Goal: Transaction & Acquisition: Purchase product/service

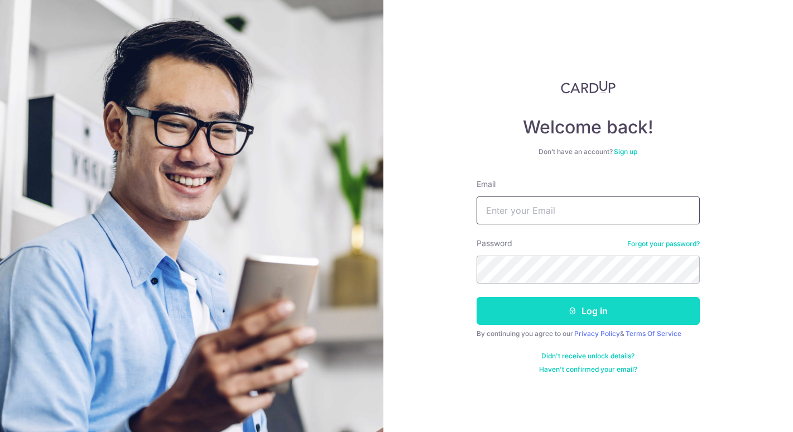
type input "[EMAIL_ADDRESS][DOMAIN_NAME]"
click at [594, 313] on button "Log in" at bounding box center [588, 311] width 223 height 28
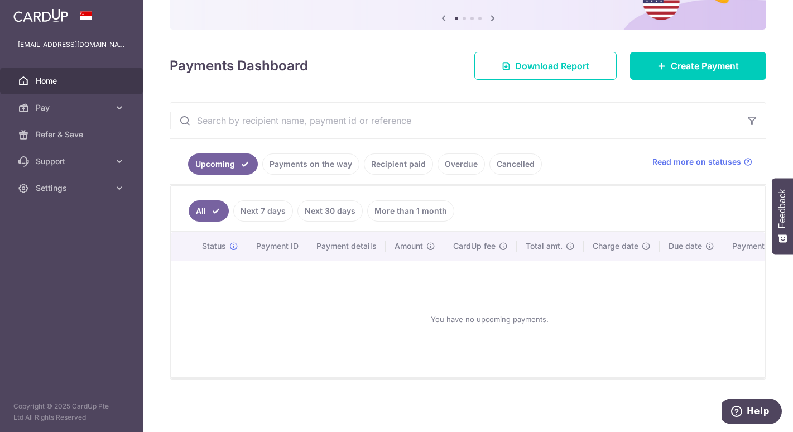
scroll to position [119, 0]
click at [80, 105] on span "Pay" at bounding box center [73, 107] width 74 height 11
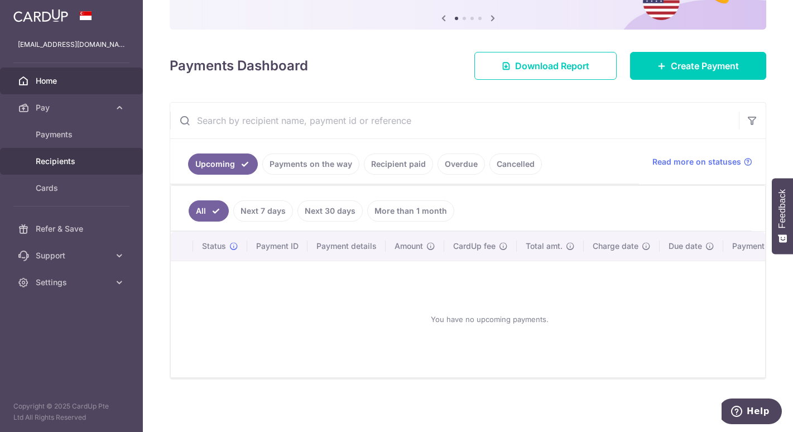
click at [59, 161] on span "Recipients" at bounding box center [73, 161] width 74 height 11
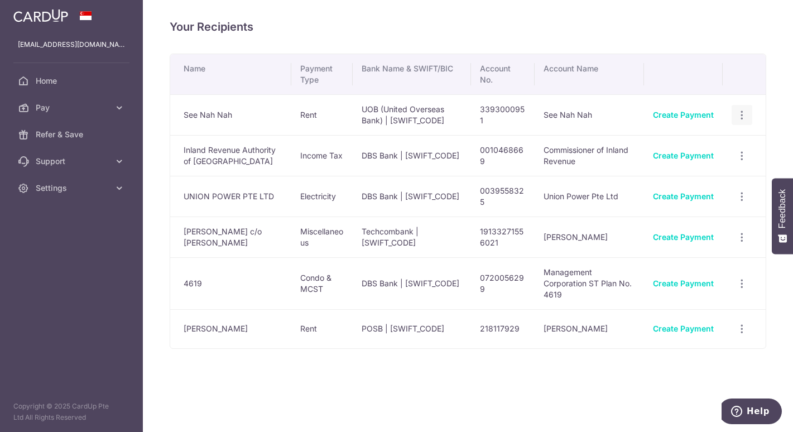
click at [745, 113] on icon "button" at bounding box center [742, 115] width 12 height 12
click at [715, 149] on span "View/Edit" at bounding box center [705, 145] width 76 height 13
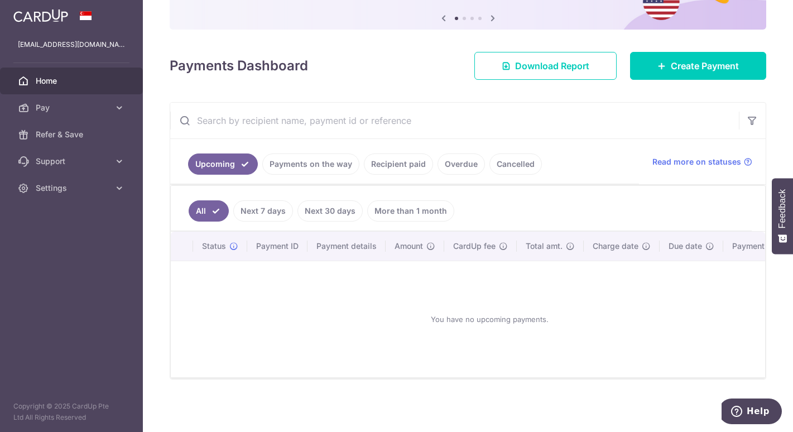
scroll to position [119, 0]
click at [98, 106] on span "Pay" at bounding box center [73, 107] width 74 height 11
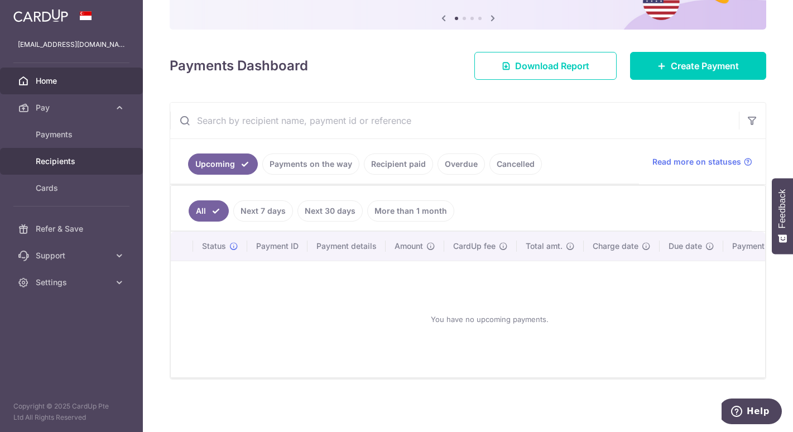
click at [59, 160] on span "Recipients" at bounding box center [73, 161] width 74 height 11
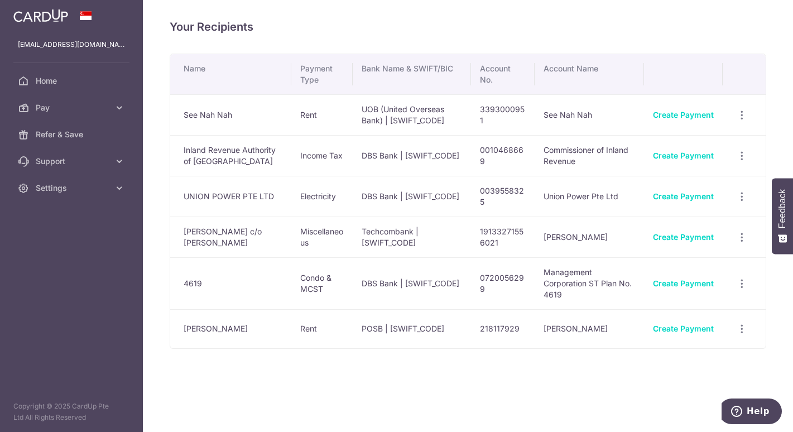
drag, startPoint x: 741, startPoint y: 115, endPoint x: 205, endPoint y: 115, distance: 535.5
click at [205, 115] on td "See Nah Nah" at bounding box center [230, 114] width 121 height 41
click at [743, 197] on icon "button" at bounding box center [742, 197] width 12 height 12
click at [744, 113] on icon "button" at bounding box center [742, 115] width 12 height 12
click at [692, 41] on div "Your Recipients Name Payment Type Bank Name & SWIFT/BIC Account No. Account Nam…" at bounding box center [468, 216] width 650 height 432
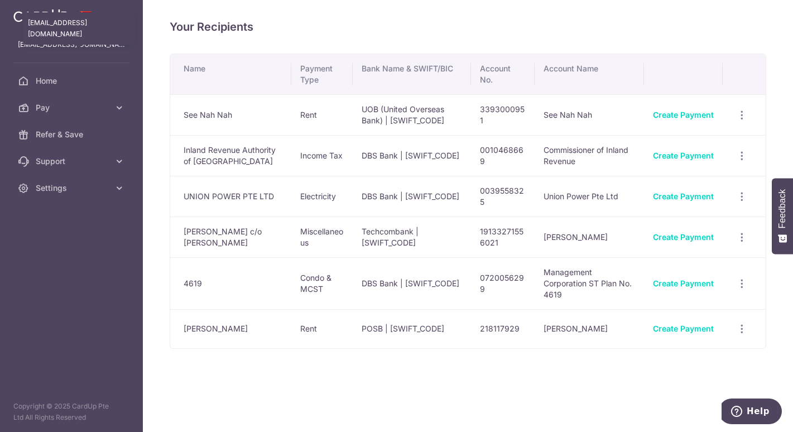
click at [58, 44] on p "kohengmeng@outlook.com" at bounding box center [71, 44] width 107 height 11
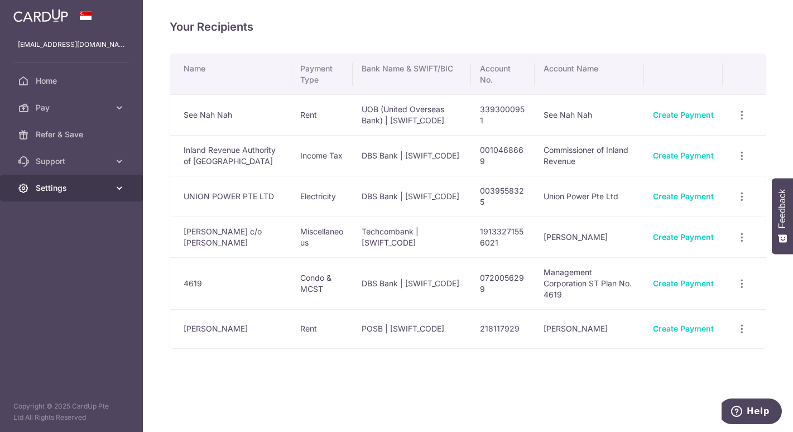
click at [82, 186] on span "Settings" at bounding box center [73, 188] width 74 height 11
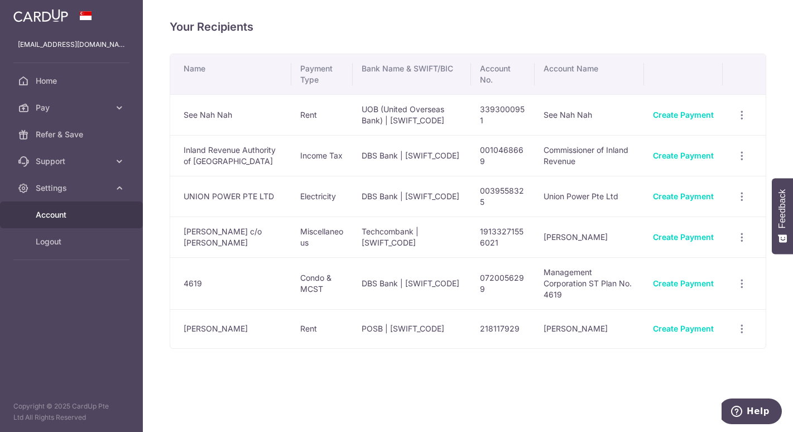
click at [75, 215] on span "Account" at bounding box center [73, 214] width 74 height 11
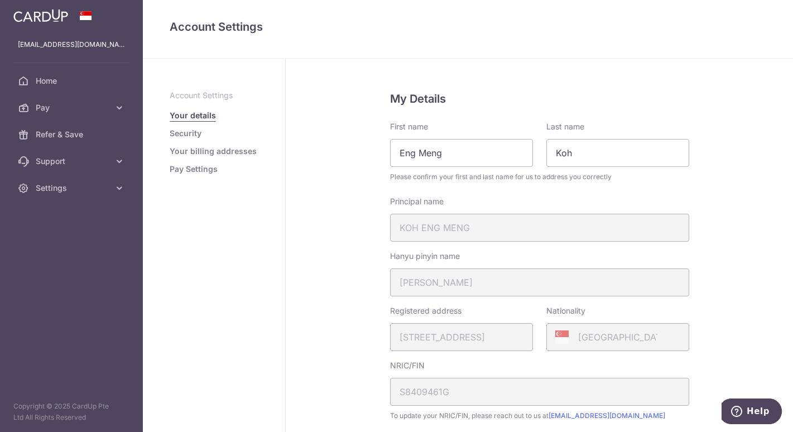
click at [189, 136] on link "Security" at bounding box center [186, 133] width 32 height 11
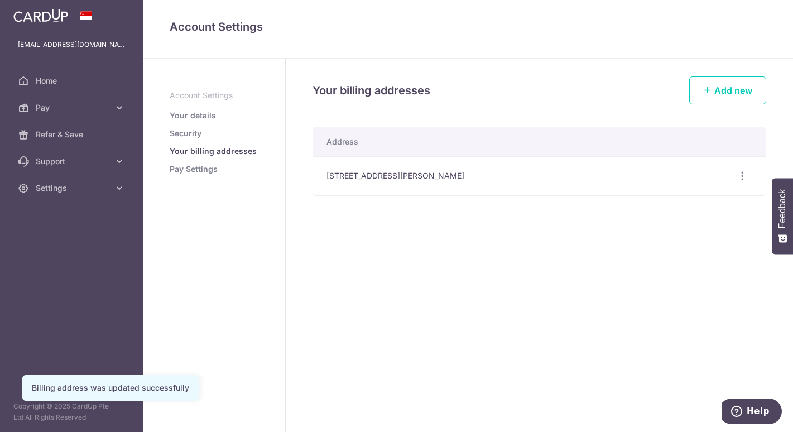
click at [196, 168] on link "Pay Settings" at bounding box center [194, 169] width 48 height 11
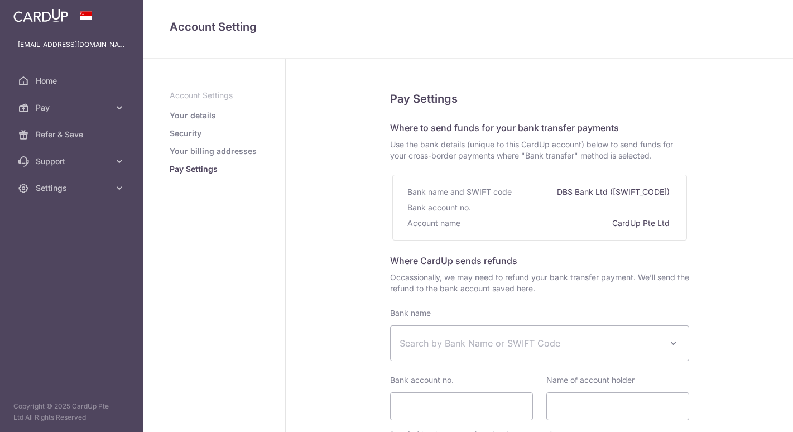
select select
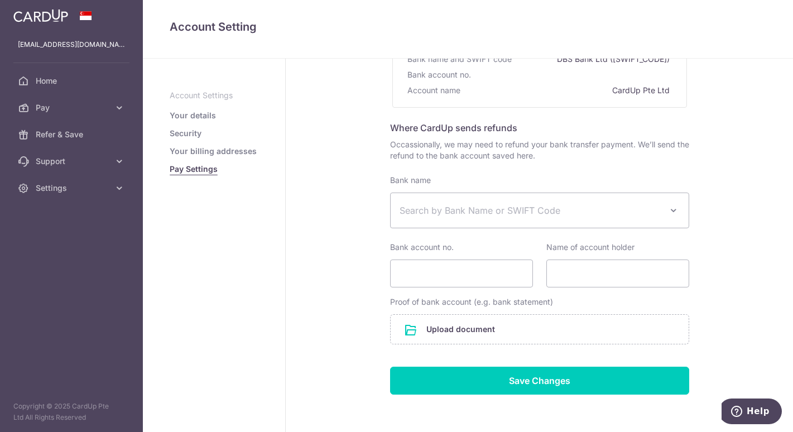
scroll to position [179, 0]
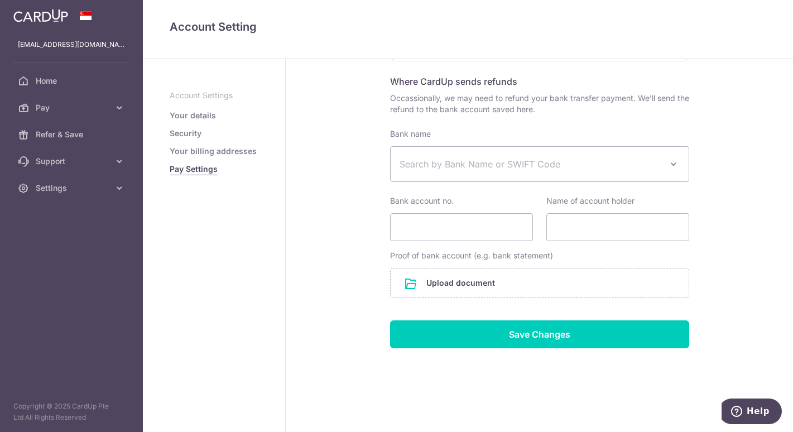
click at [195, 117] on link "Your details" at bounding box center [193, 115] width 46 height 11
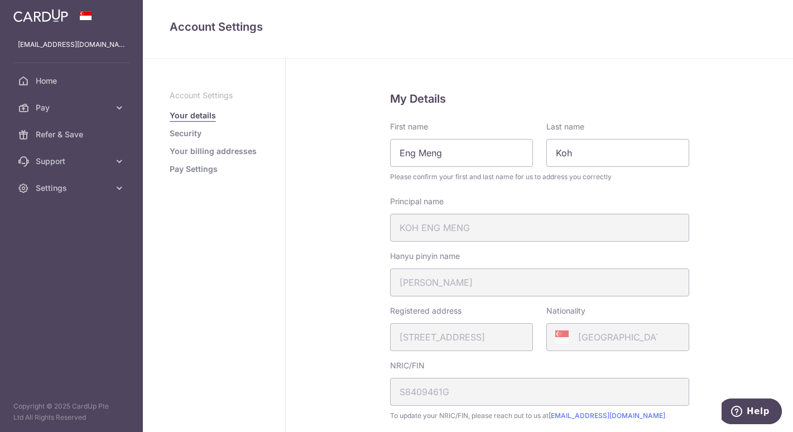
click at [433, 320] on div "Registered address 310B, PUNGGOL WALK, 17, 552, SINGAPORE, 822310" at bounding box center [461, 328] width 143 height 46
click at [56, 165] on span "Support" at bounding box center [73, 161] width 74 height 11
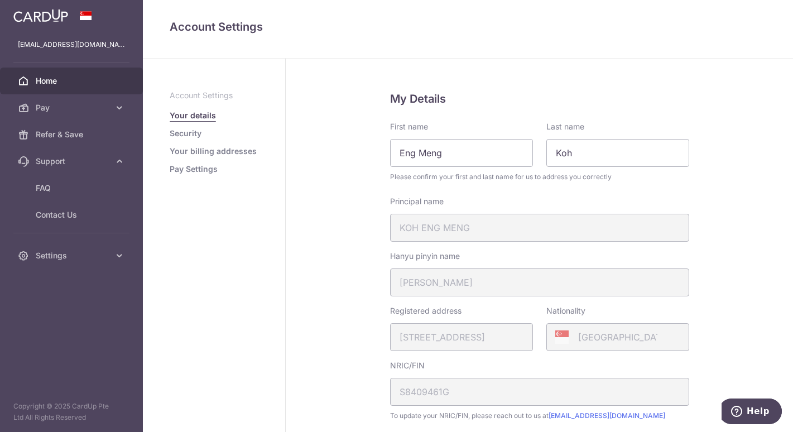
click at [52, 82] on span "Home" at bounding box center [73, 80] width 74 height 11
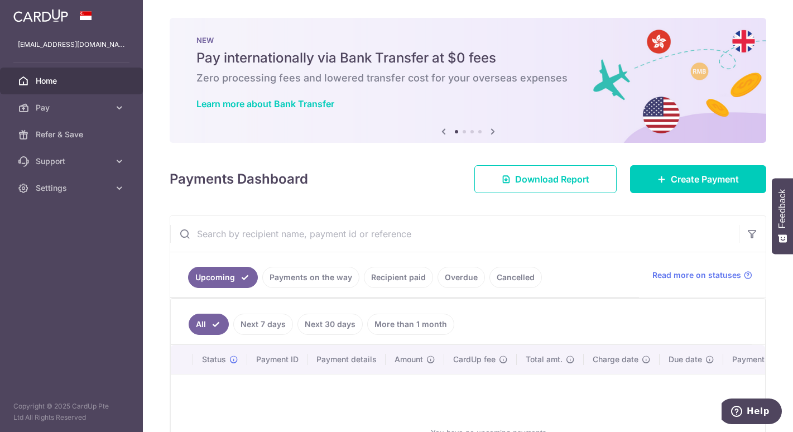
click at [389, 280] on link "Recipient paid" at bounding box center [398, 277] width 69 height 21
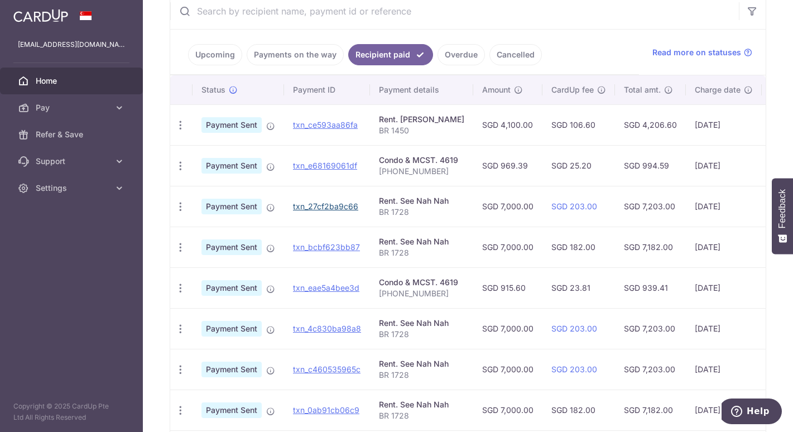
scroll to position [223, 0]
click at [713, 125] on td "06/08/2025" at bounding box center [724, 124] width 76 height 41
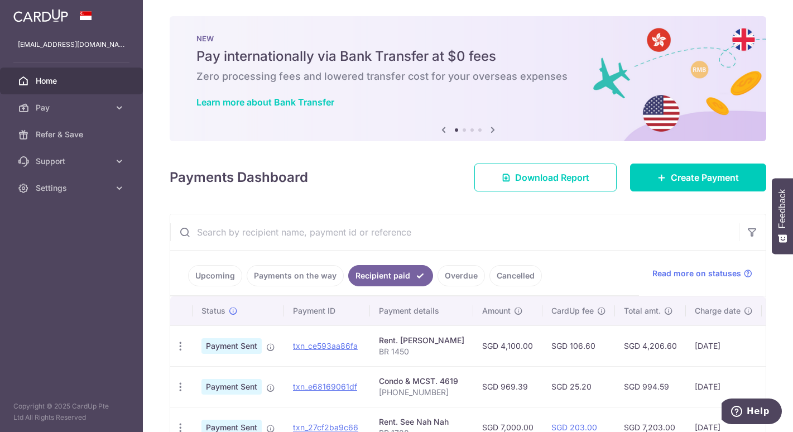
scroll to position [1, 0]
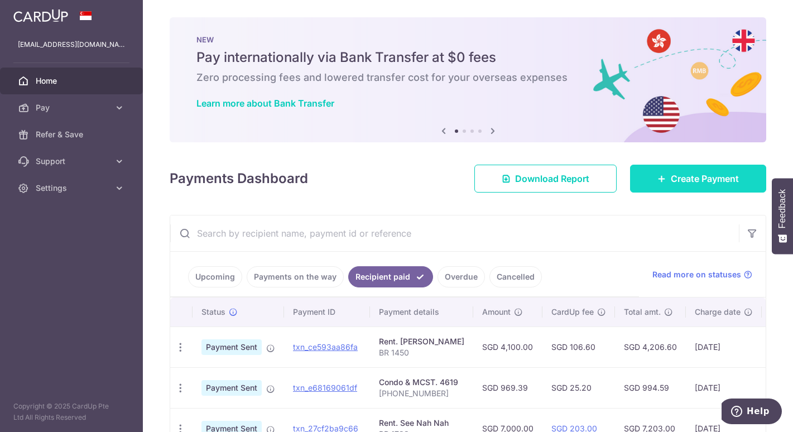
click at [662, 170] on link "Create Payment" at bounding box center [698, 179] width 136 height 28
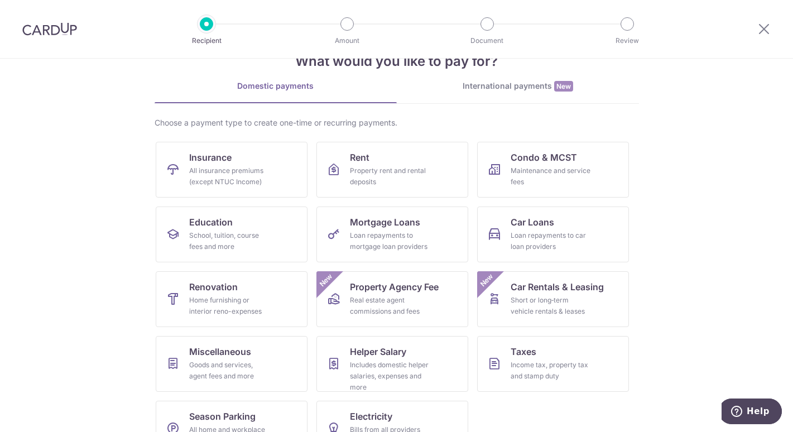
scroll to position [68, 0]
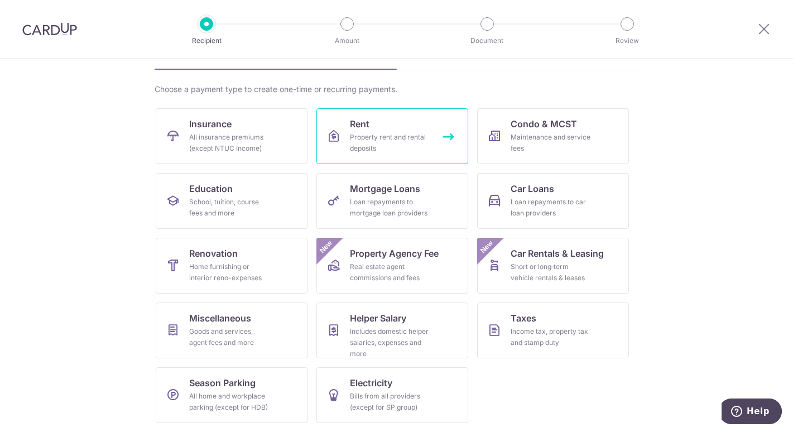
click at [367, 140] on div "Property rent and rental deposits" at bounding box center [390, 143] width 80 height 22
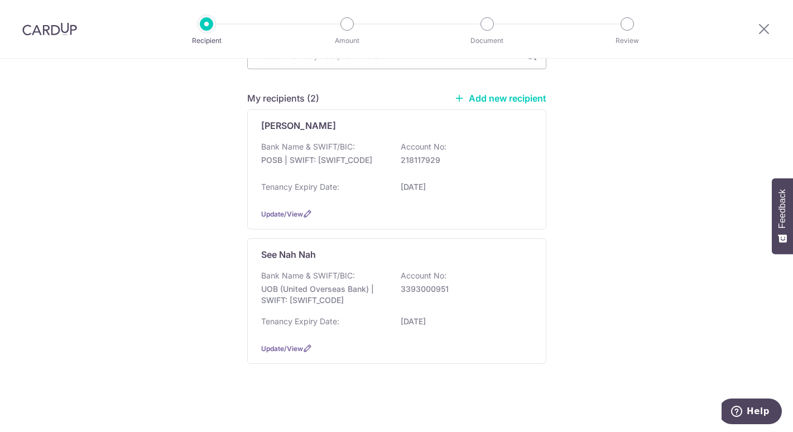
scroll to position [114, 0]
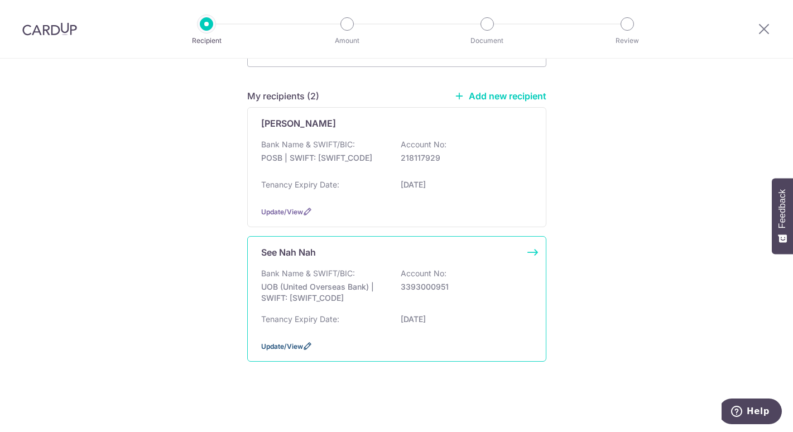
click at [286, 348] on span "Update/View" at bounding box center [282, 346] width 42 height 8
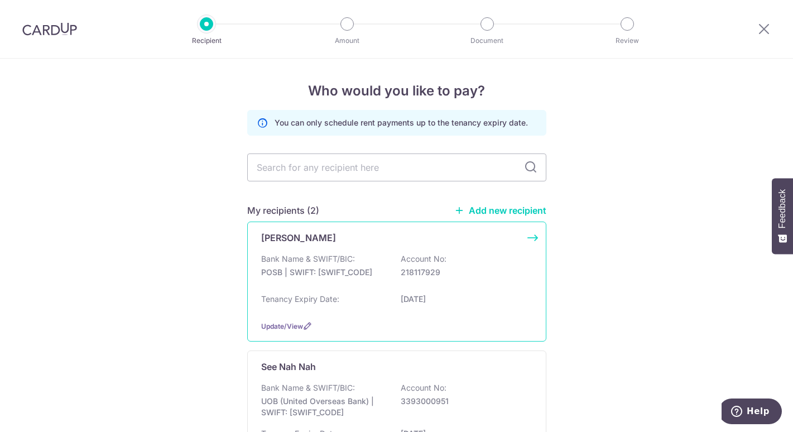
click at [529, 235] on div "[PERSON_NAME] Bank Name & SWIFT/BIC: POSB | SWIFT: [SWIFT_CODE] Account No: 218…" at bounding box center [396, 282] width 299 height 120
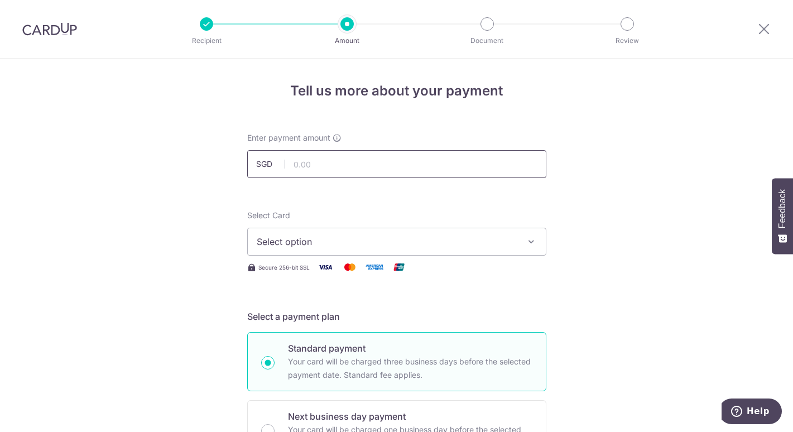
click at [375, 168] on input "text" at bounding box center [396, 164] width 299 height 28
type input "4,100.00"
click at [473, 238] on span "Select option" at bounding box center [387, 241] width 260 height 13
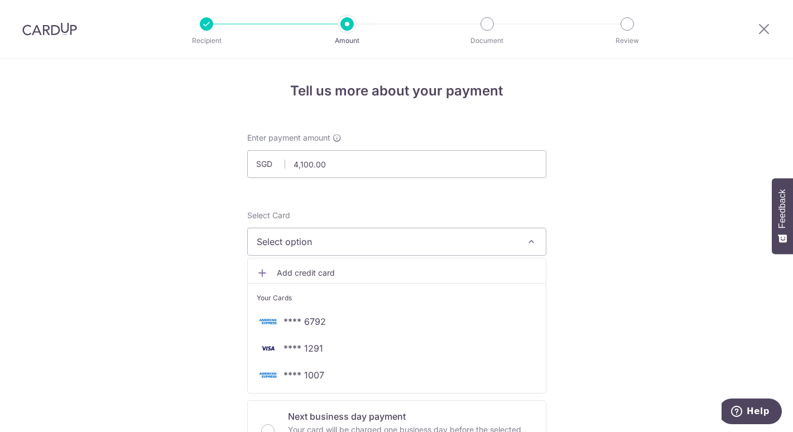
click at [321, 296] on div "Your Cards" at bounding box center [397, 298] width 280 height 11
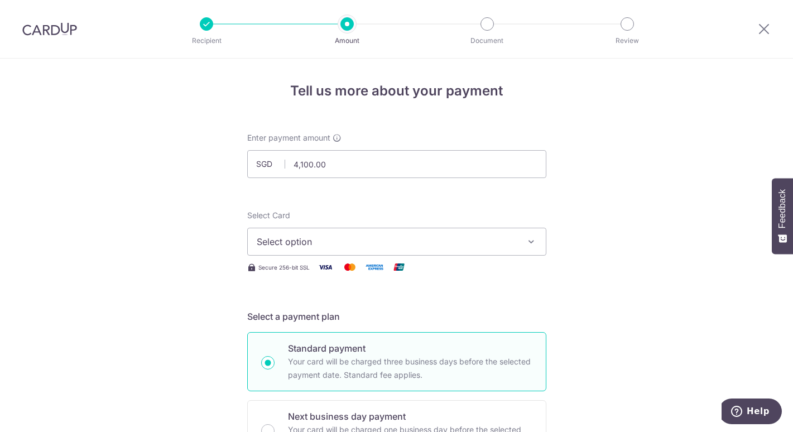
click at [460, 248] on button "Select option" at bounding box center [396, 242] width 299 height 28
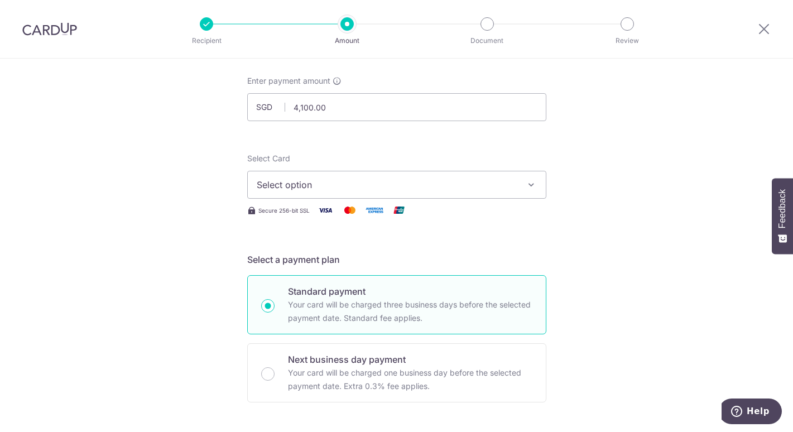
scroll to position [56, 0]
click at [361, 180] on span "Select option" at bounding box center [387, 185] width 260 height 13
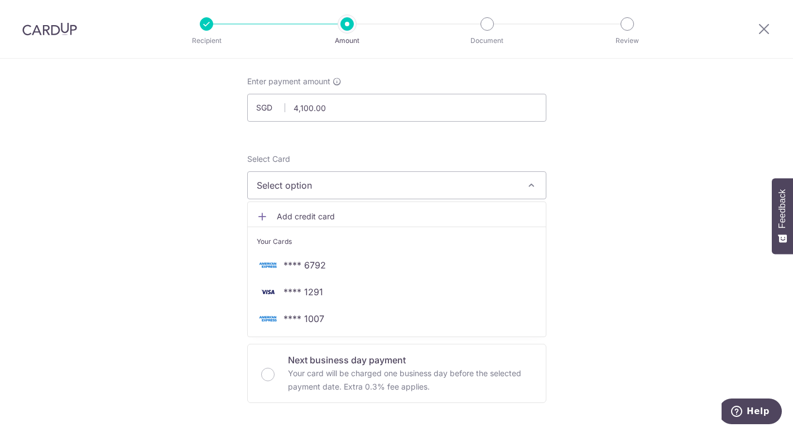
click at [313, 218] on span "Add credit card" at bounding box center [407, 216] width 260 height 11
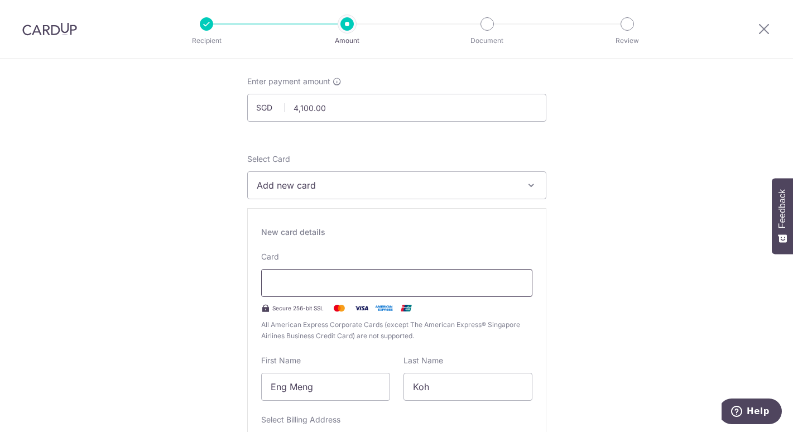
click at [366, 290] on div at bounding box center [396, 283] width 271 height 28
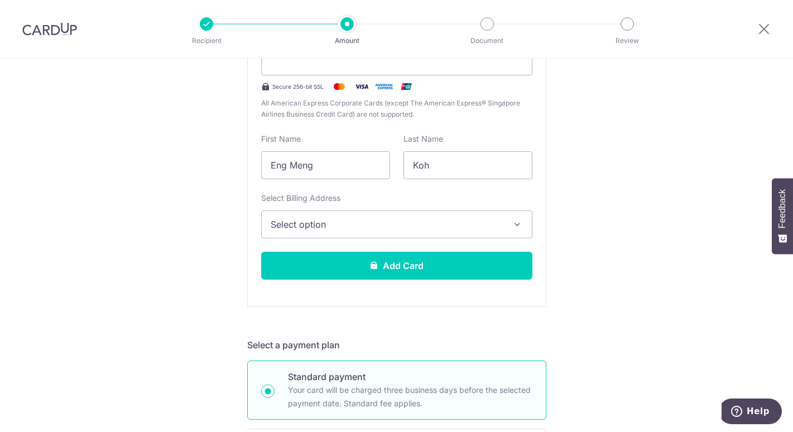
scroll to position [279, 0]
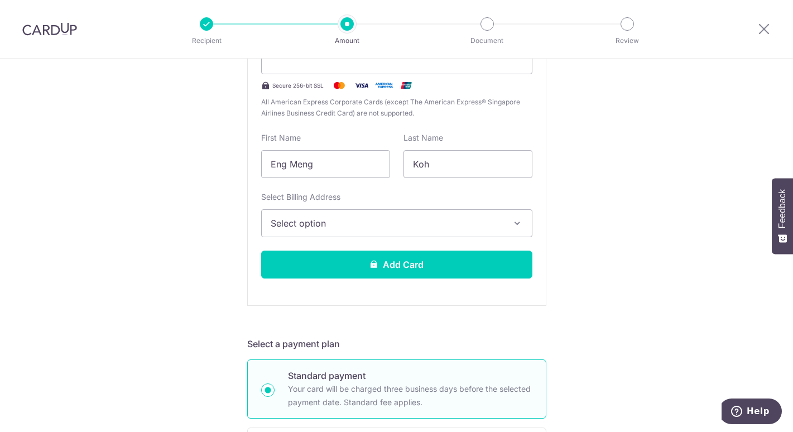
click at [389, 216] on button "Select option" at bounding box center [396, 223] width 271 height 28
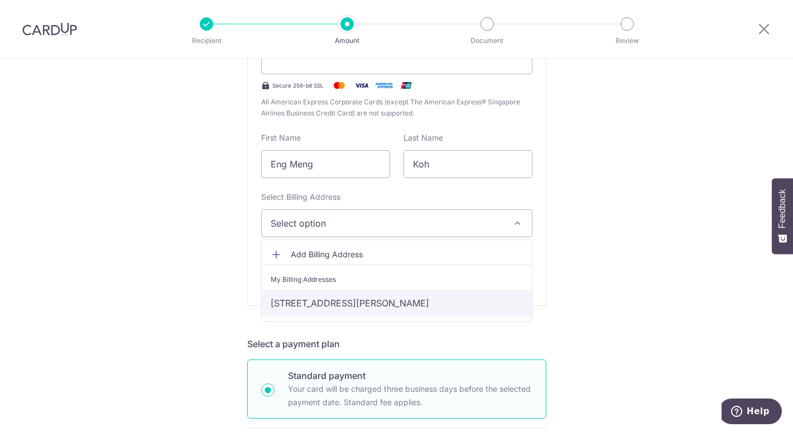
click at [328, 304] on link "46 Mount Vernon Road #14-50, Singapore, Singapore, Singapore-368063" at bounding box center [397, 303] width 270 height 27
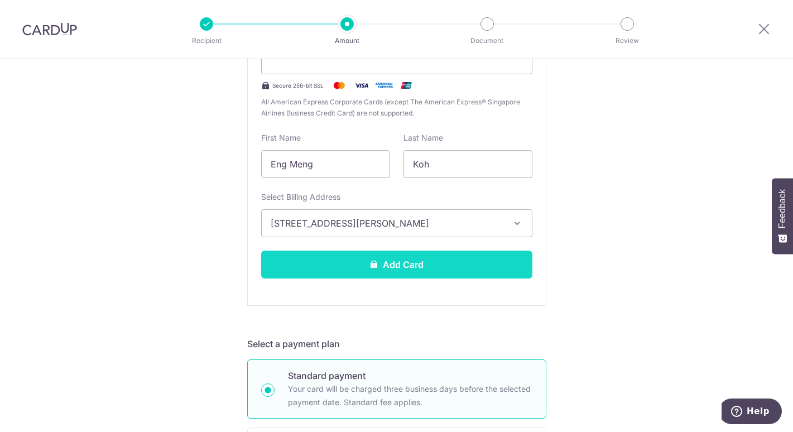
click at [451, 264] on button "Add Card" at bounding box center [396, 265] width 271 height 28
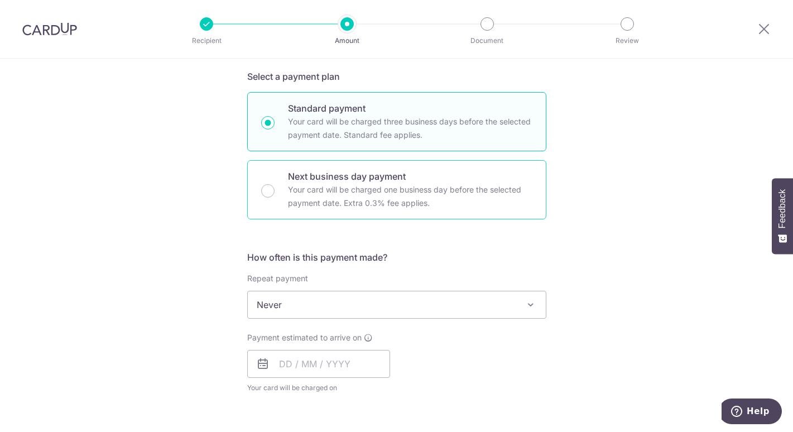
scroll to position [547, 0]
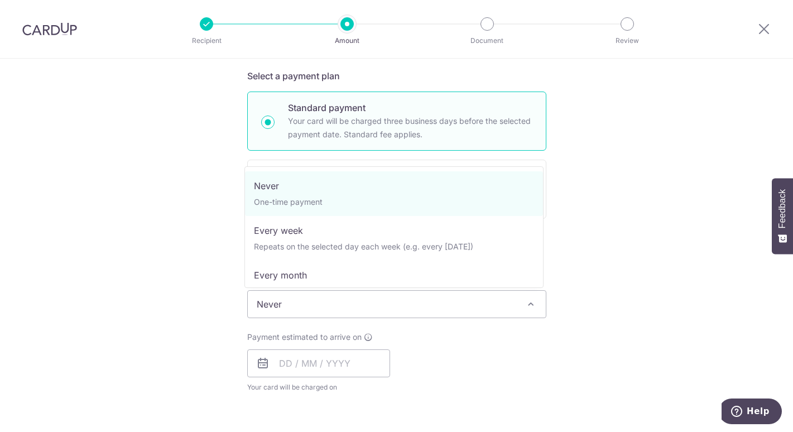
click at [427, 307] on span "Never" at bounding box center [397, 304] width 298 height 27
click at [428, 301] on span "Never" at bounding box center [397, 304] width 298 height 27
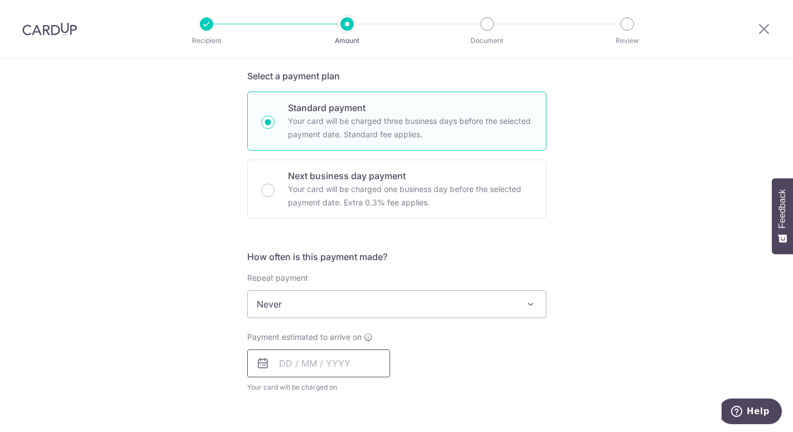
click at [345, 366] on input "text" at bounding box center [318, 364] width 143 height 28
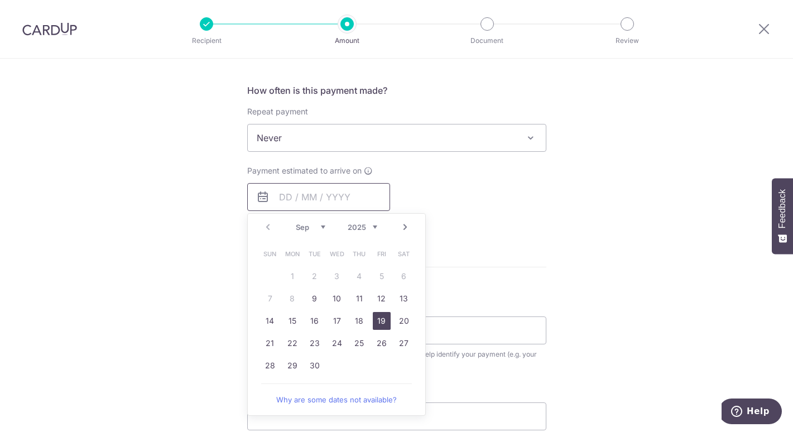
scroll to position [714, 0]
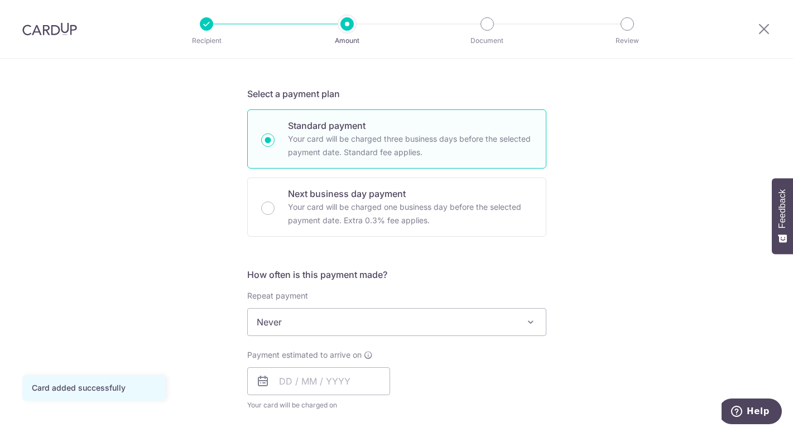
scroll to position [223, 0]
click at [335, 380] on input "text" at bounding box center [318, 381] width 143 height 28
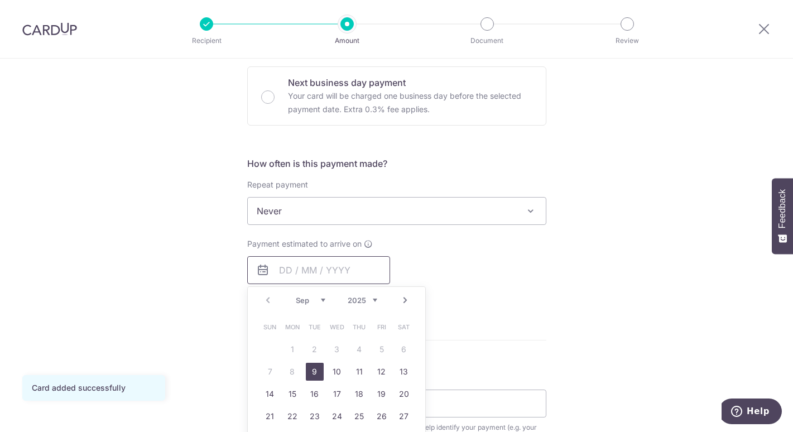
scroll to position [334, 0]
click at [511, 316] on form "Enter payment amount SGD 4,100.00 4100.00 Card added successfully Select Card *…" at bounding box center [396, 240] width 299 height 884
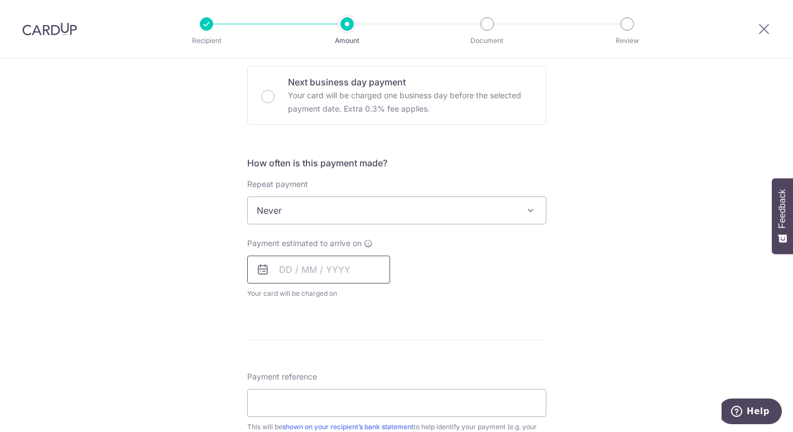
click at [356, 275] on input "text" at bounding box center [318, 270] width 143 height 28
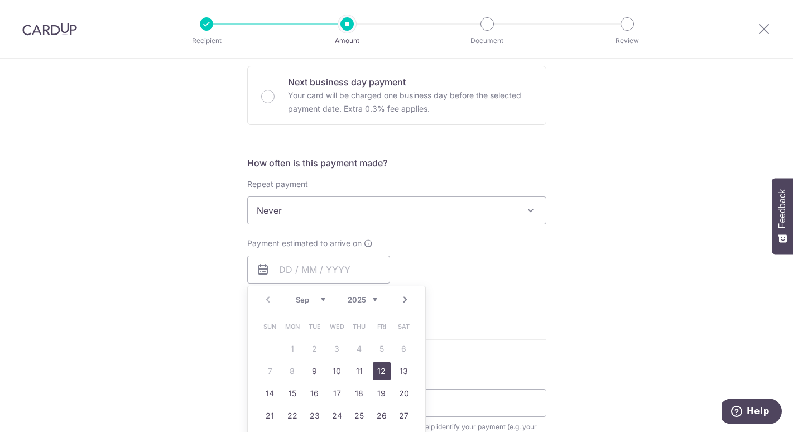
click at [387, 375] on link "12" at bounding box center [382, 371] width 18 height 18
type input "12/09/2025"
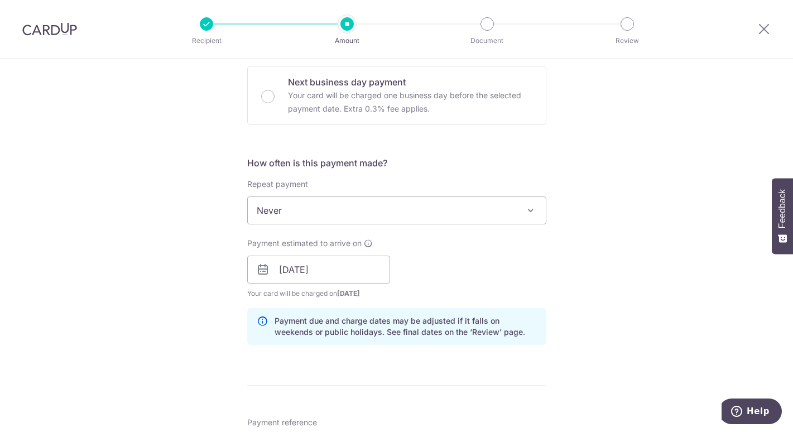
click at [636, 330] on div "Tell us more about your payment Enter payment amount SGD 4,100.00 4100.00 Card …" at bounding box center [396, 252] width 793 height 1056
click at [597, 143] on div "Tell us more about your payment Enter payment amount SGD 4,100.00 4100.00 Card …" at bounding box center [396, 252] width 793 height 1056
click at [593, 195] on div "Tell us more about your payment Enter payment amount SGD 4,100.00 4100.00 Card …" at bounding box center [396, 252] width 793 height 1056
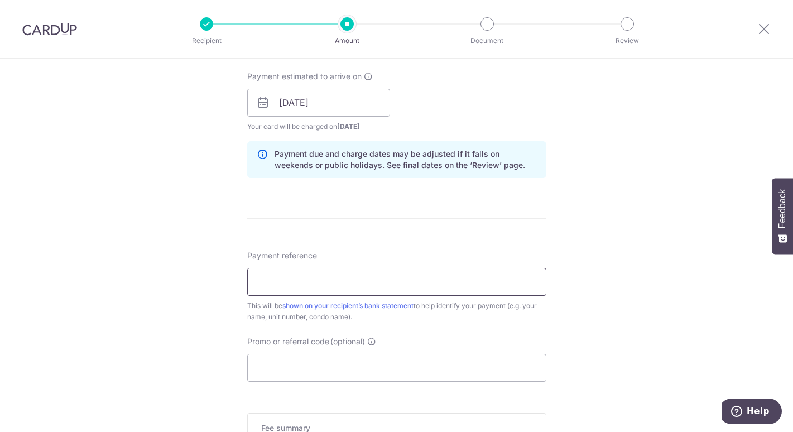
scroll to position [502, 0]
click at [385, 275] on input "Payment reference" at bounding box center [396, 281] width 299 height 28
type input "BR 1450"
click at [628, 235] on div "Tell us more about your payment Enter payment amount SGD 4,100.00 4100.00 Card …" at bounding box center [396, 85] width 793 height 1056
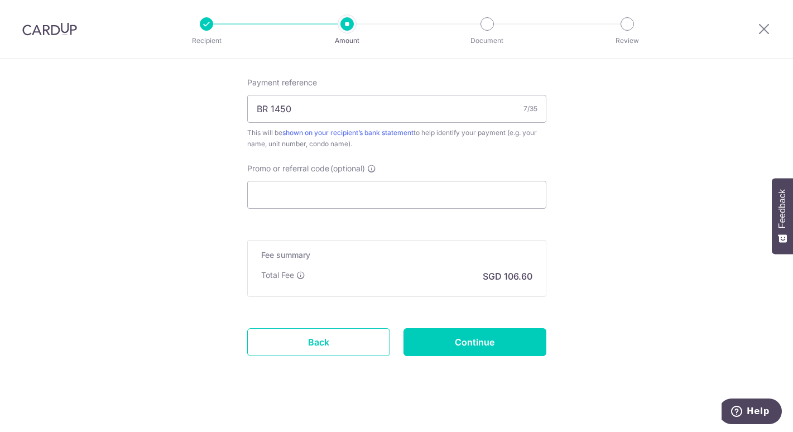
scroll to position [682, 0]
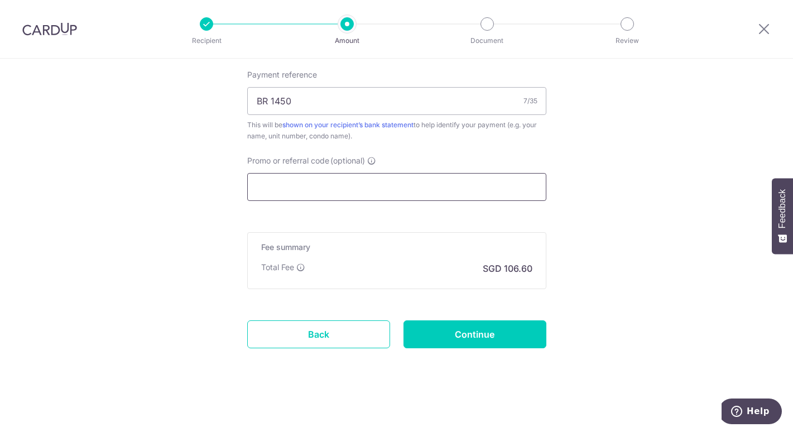
click at [361, 188] on input "Promo or referral code (optional)" at bounding box center [396, 187] width 299 height 28
paste input "25AMEX21"
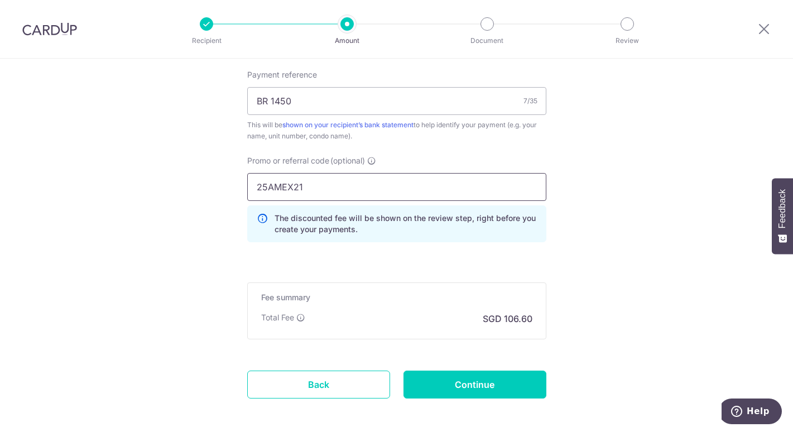
type input "25AMEX21"
click at [509, 391] on input "Continue" at bounding box center [475, 385] width 143 height 28
type input "Create Schedule"
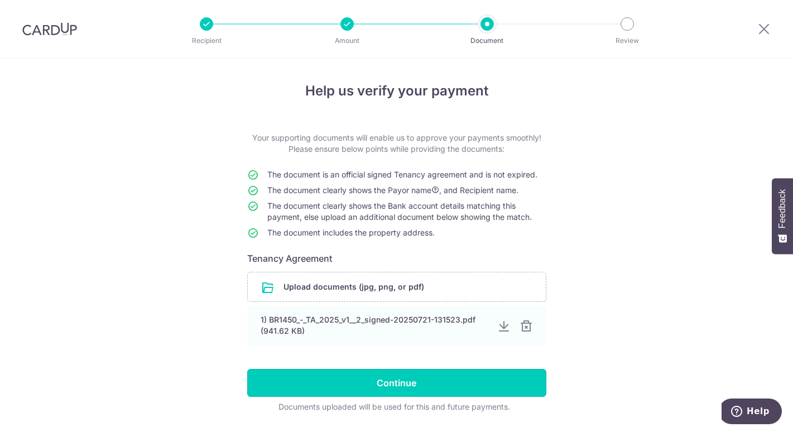
click at [505, 386] on input "Continue" at bounding box center [396, 383] width 299 height 28
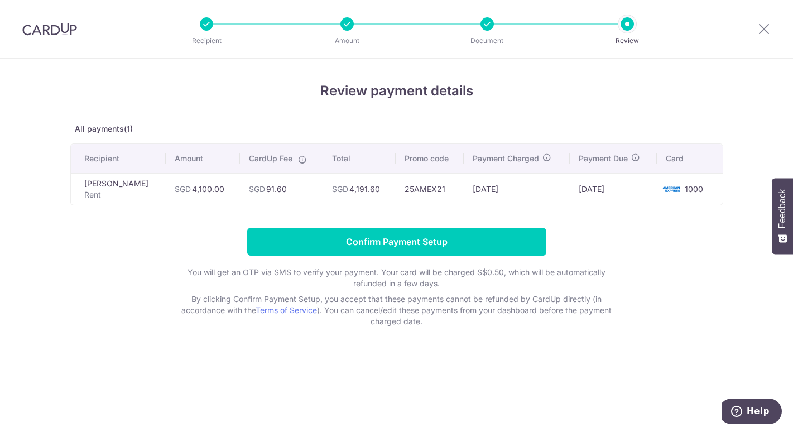
click at [381, 260] on form "Confirm Payment Setup You will get an OTP via SMS to verify your payment. Your …" at bounding box center [396, 277] width 653 height 99
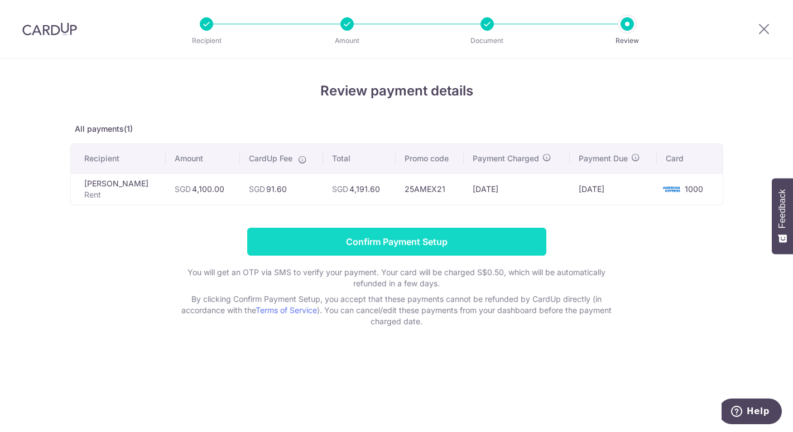
click at [392, 243] on input "Confirm Payment Setup" at bounding box center [396, 242] width 299 height 28
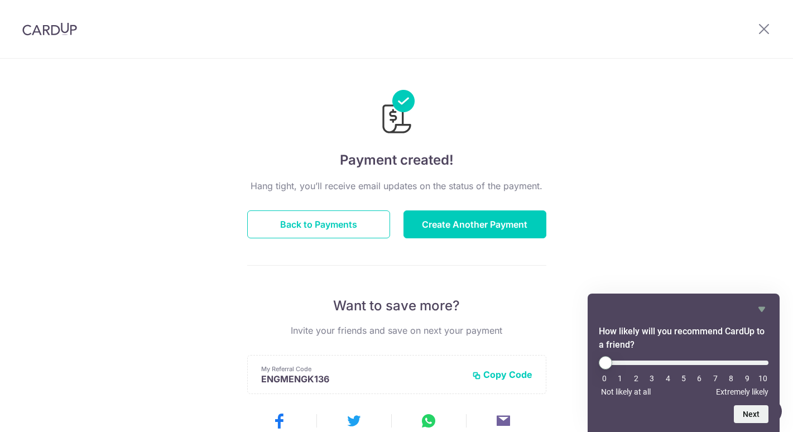
click at [758, 37] on div at bounding box center [764, 29] width 58 height 58
click at [763, 34] on icon at bounding box center [764, 29] width 13 height 14
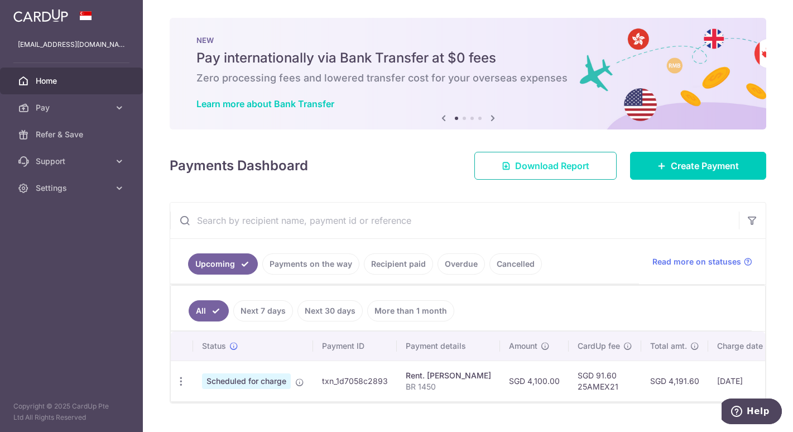
scroll to position [30, 0]
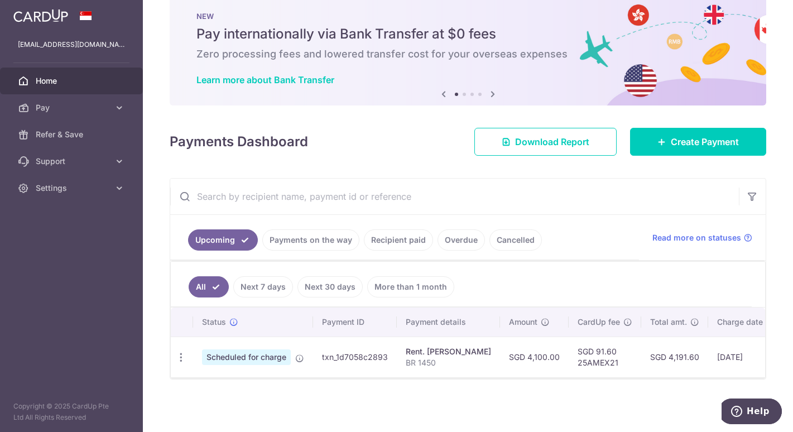
click at [41, 82] on span "Home" at bounding box center [73, 80] width 74 height 11
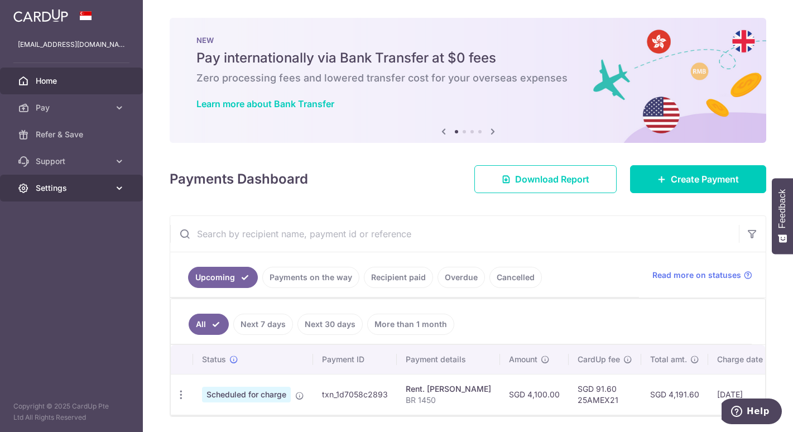
click at [65, 192] on span "Settings" at bounding box center [73, 188] width 74 height 11
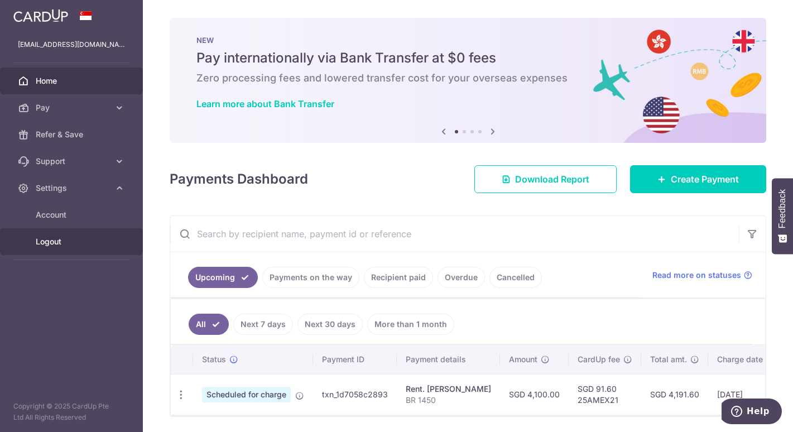
click at [54, 241] on span "Logout" at bounding box center [73, 241] width 74 height 11
